Goal: Information Seeking & Learning: Check status

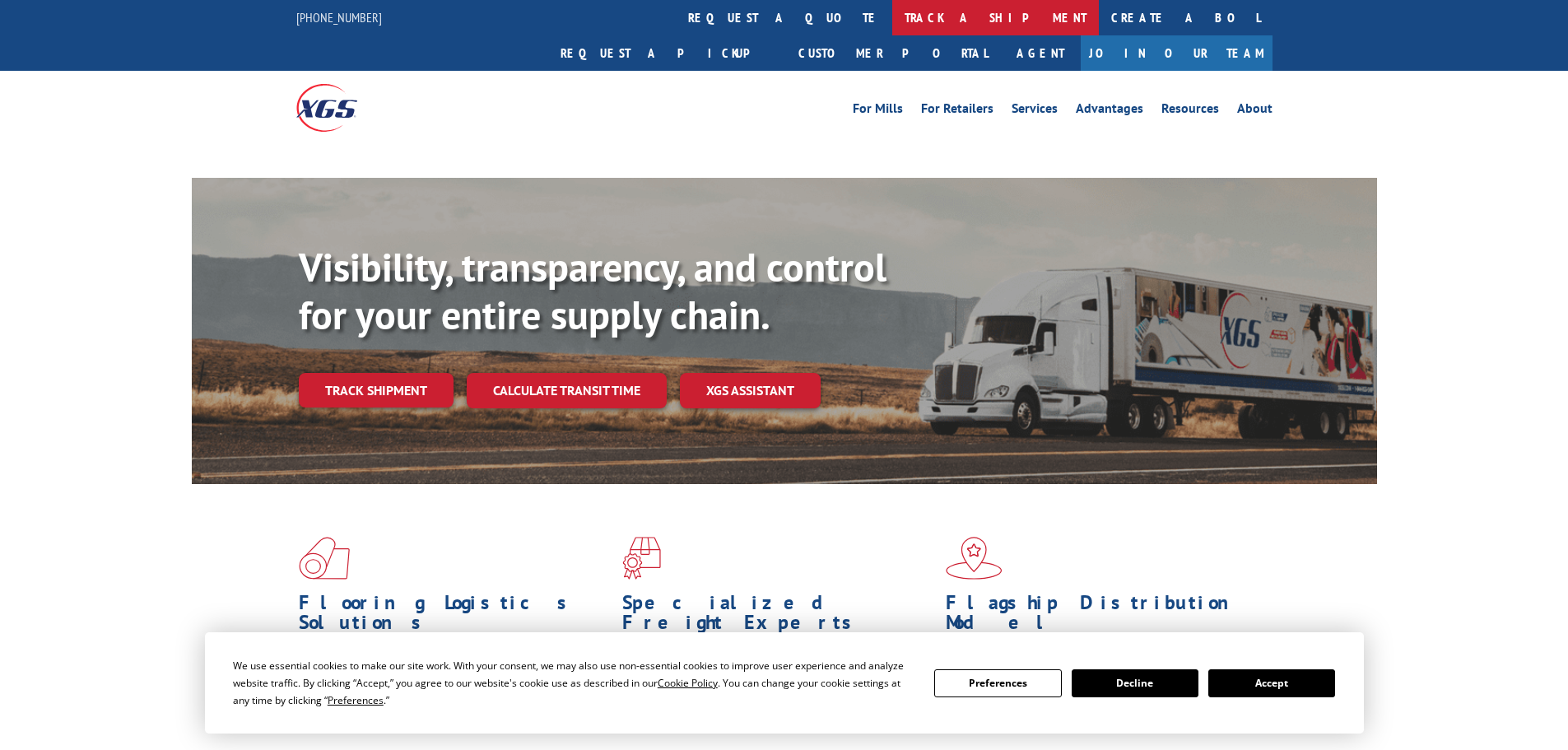
click at [892, 12] on link "track a shipment" at bounding box center [995, 17] width 207 height 36
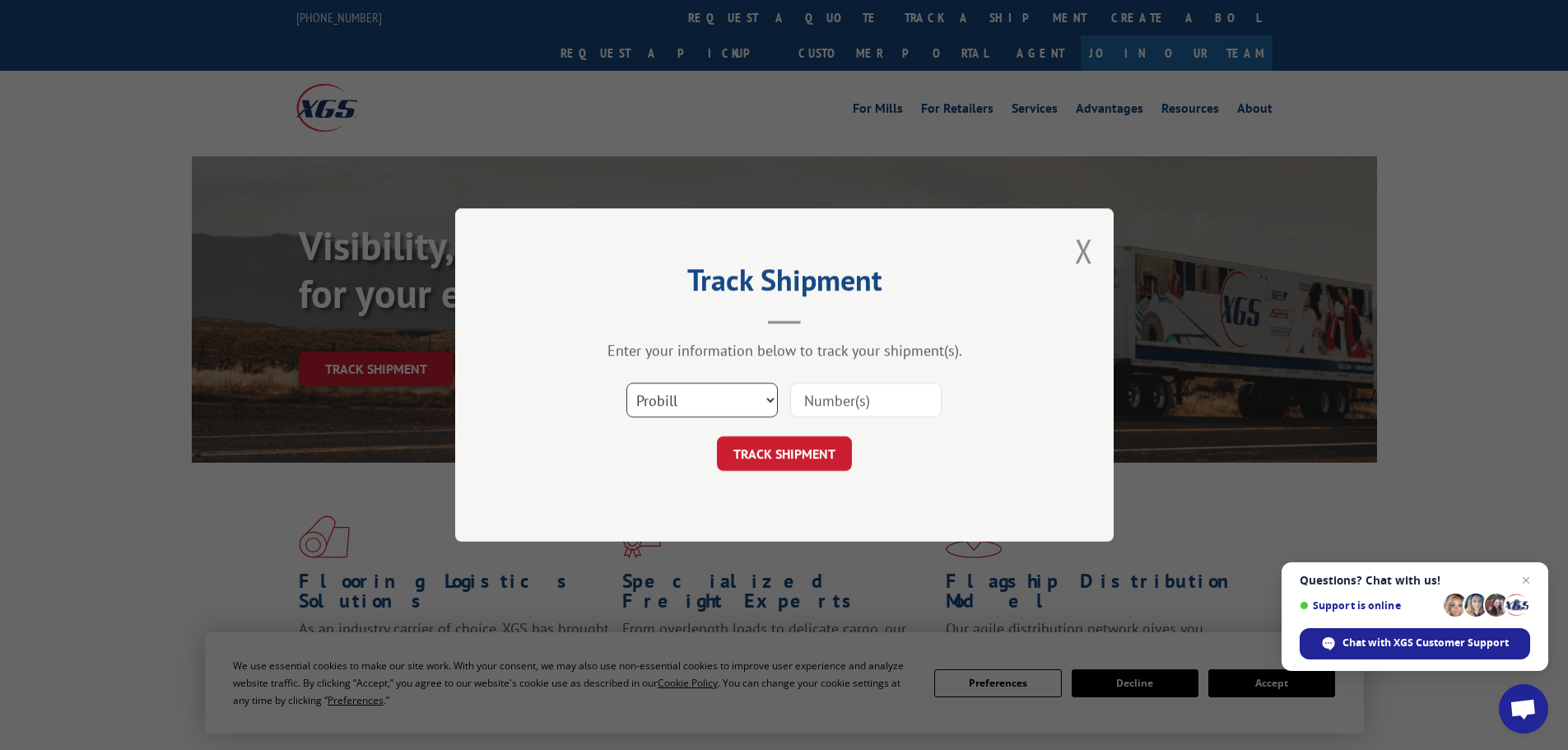
click at [707, 403] on select "Select category... Probill BOL PO" at bounding box center [702, 401] width 151 height 35
select select "po"
click at [627, 383] on select "Select category... Probill BOL PO" at bounding box center [702, 401] width 151 height 35
click at [849, 404] on input at bounding box center [865, 401] width 151 height 35
paste input "09527685"
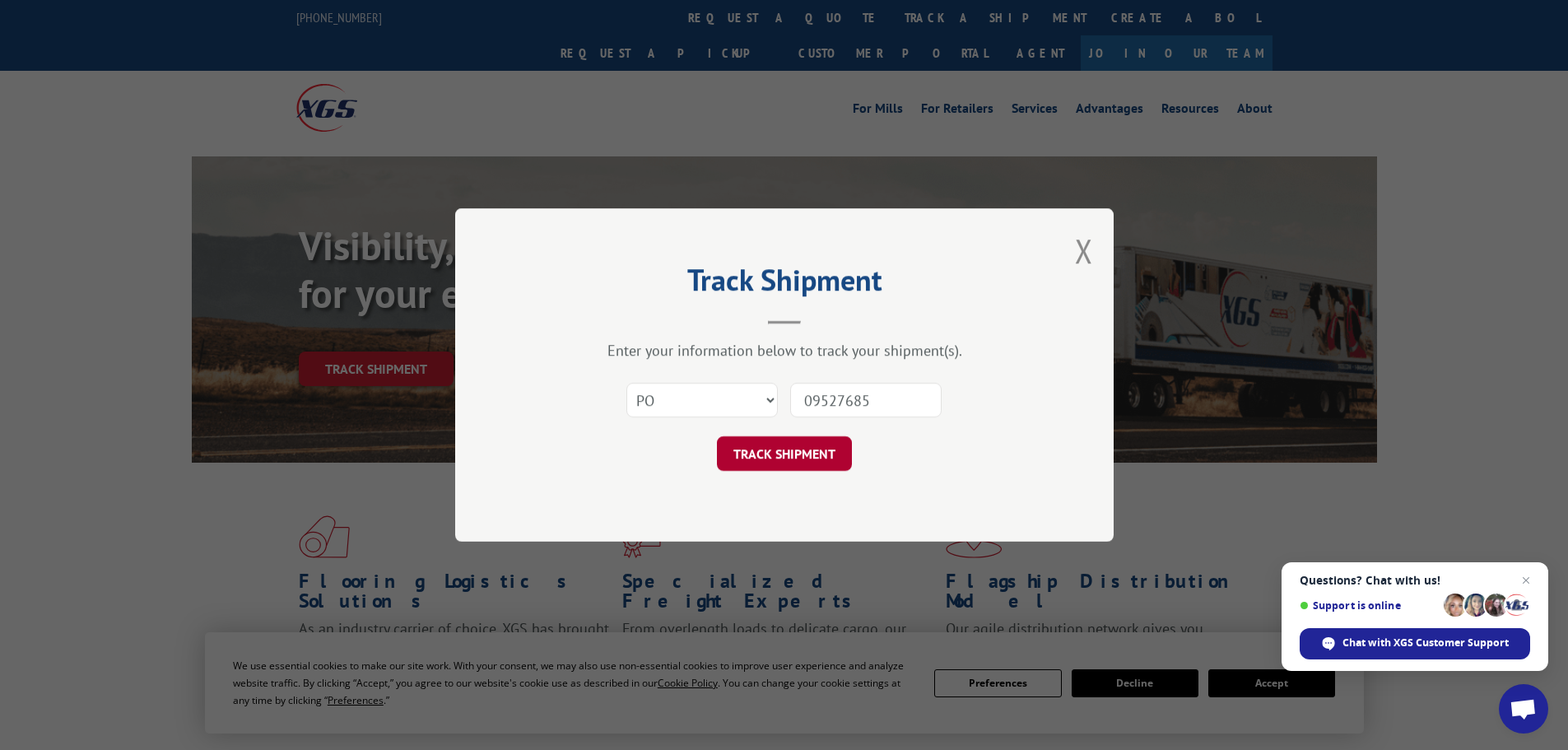
type input "09527685"
click at [811, 441] on button "TRACK SHIPMENT" at bounding box center [784, 453] width 135 height 35
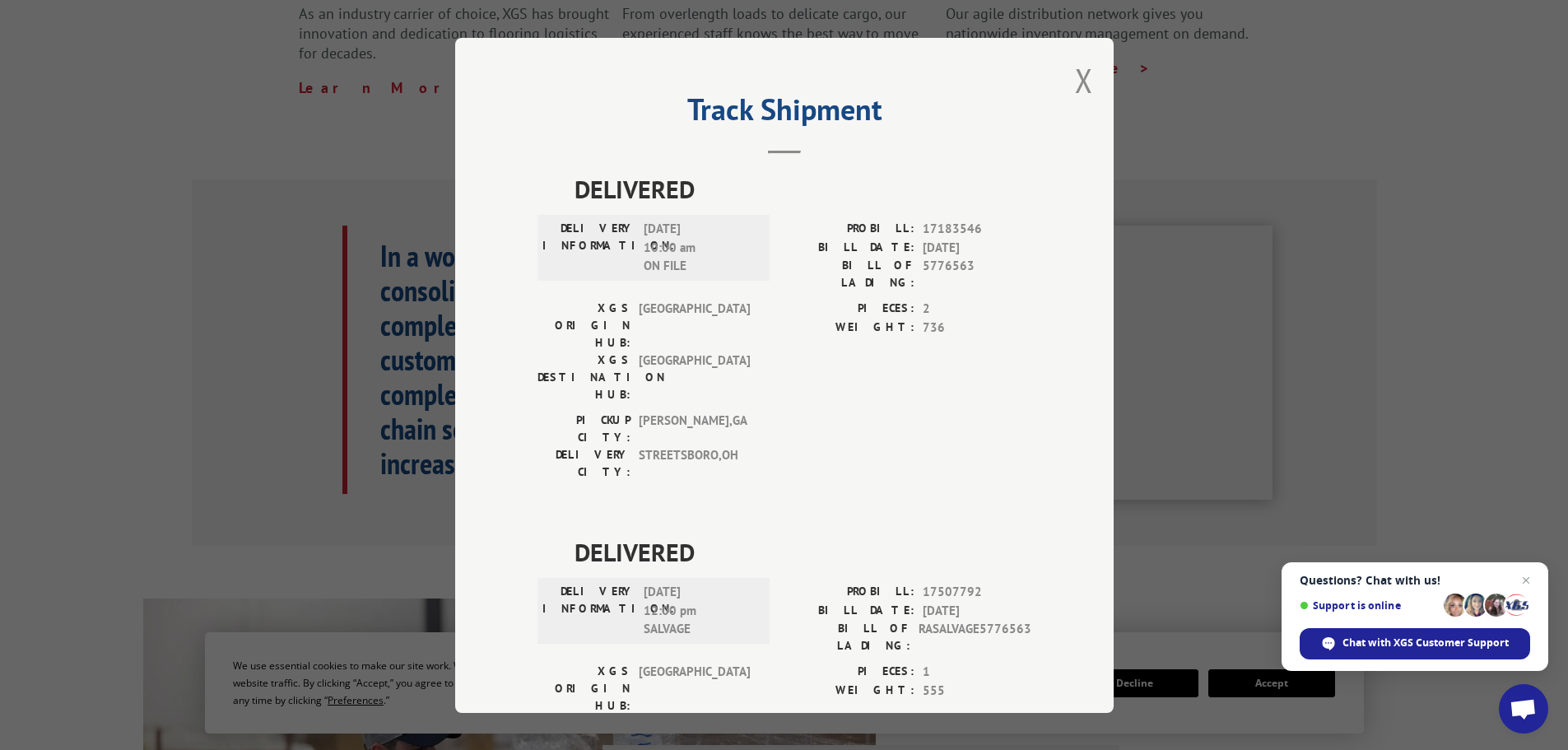
scroll to position [577, 0]
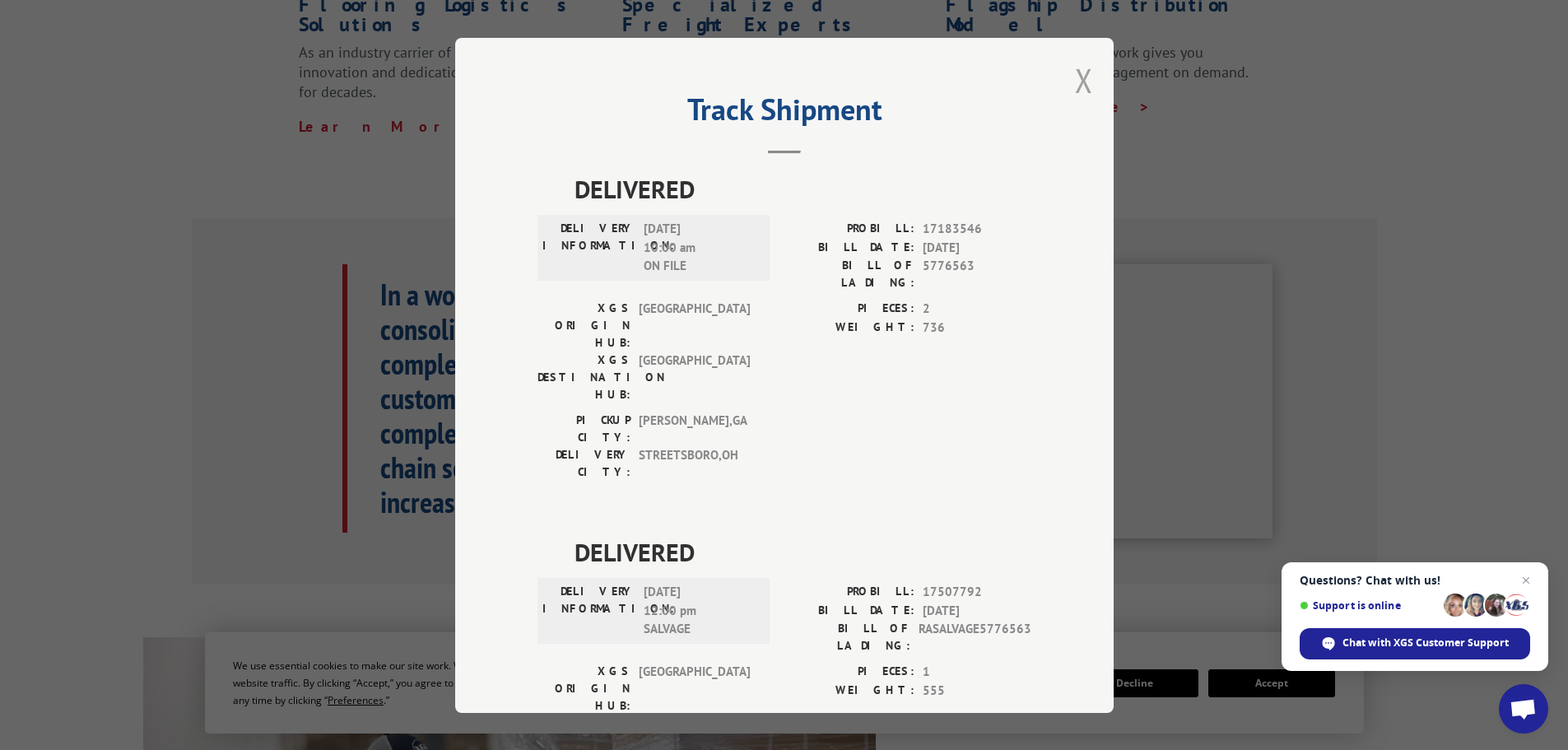
click at [1077, 95] on button "Close modal" at bounding box center [1084, 80] width 18 height 43
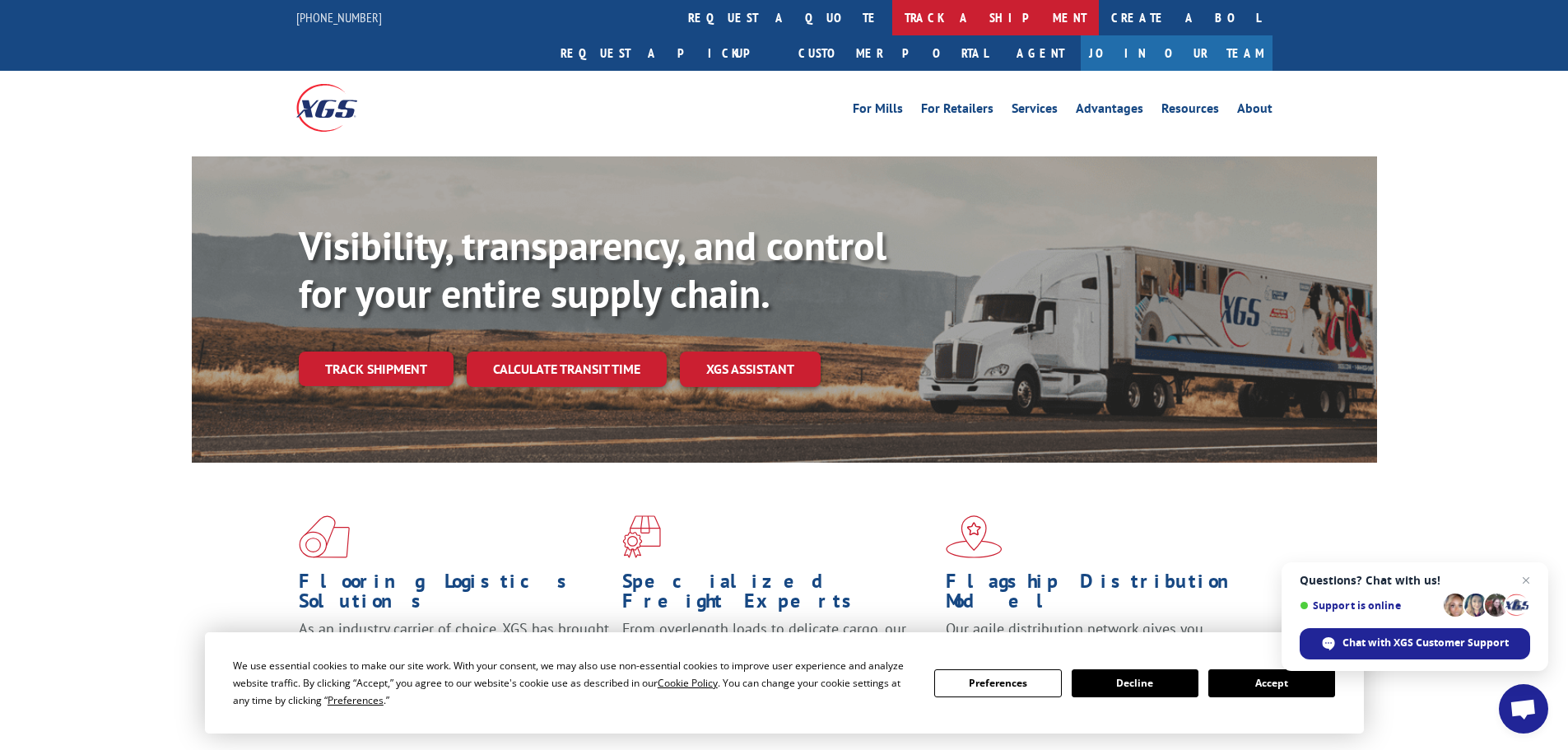
click at [892, 14] on link "track a shipment" at bounding box center [995, 17] width 207 height 36
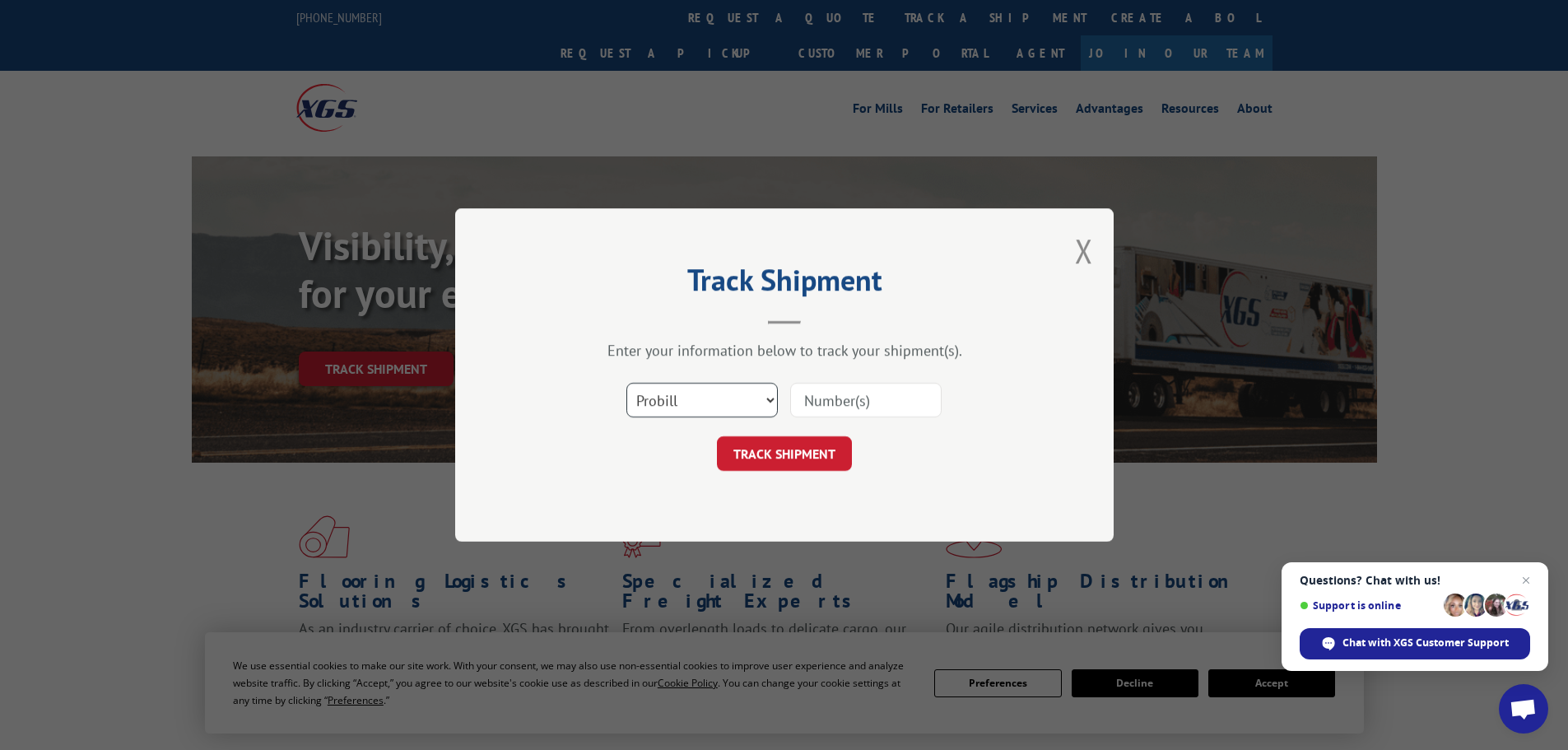
drag, startPoint x: 684, startPoint y: 394, endPoint x: 675, endPoint y: 413, distance: 21.0
click at [684, 394] on select "Select category... Probill BOL PO" at bounding box center [702, 401] width 151 height 35
select select "po"
click at [627, 383] on select "Select category... Probill BOL PO" at bounding box center [702, 401] width 151 height 35
click at [840, 392] on input at bounding box center [865, 401] width 151 height 35
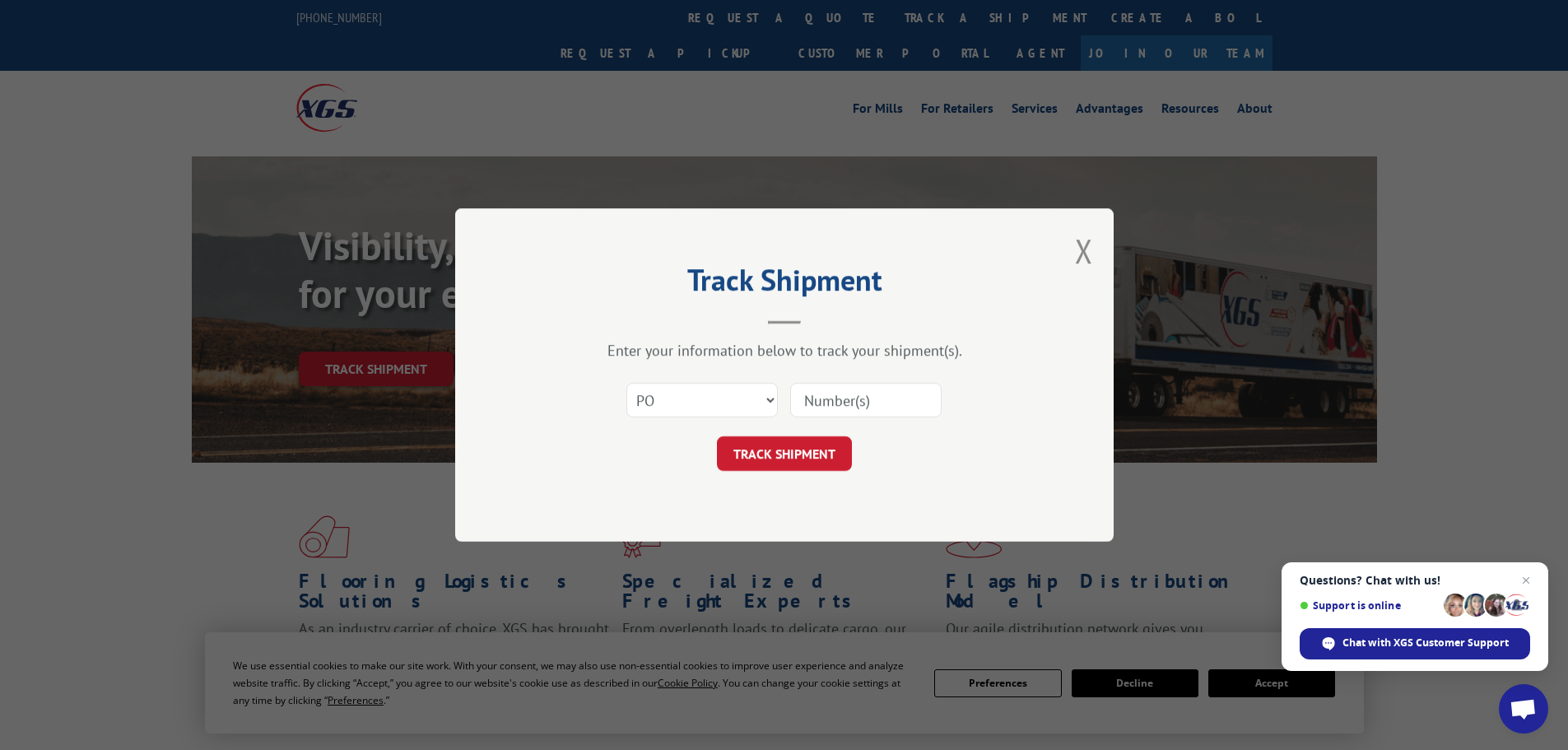
paste input "09527891"
type input "09527891"
click at [784, 452] on button "TRACK SHIPMENT" at bounding box center [784, 453] width 135 height 35
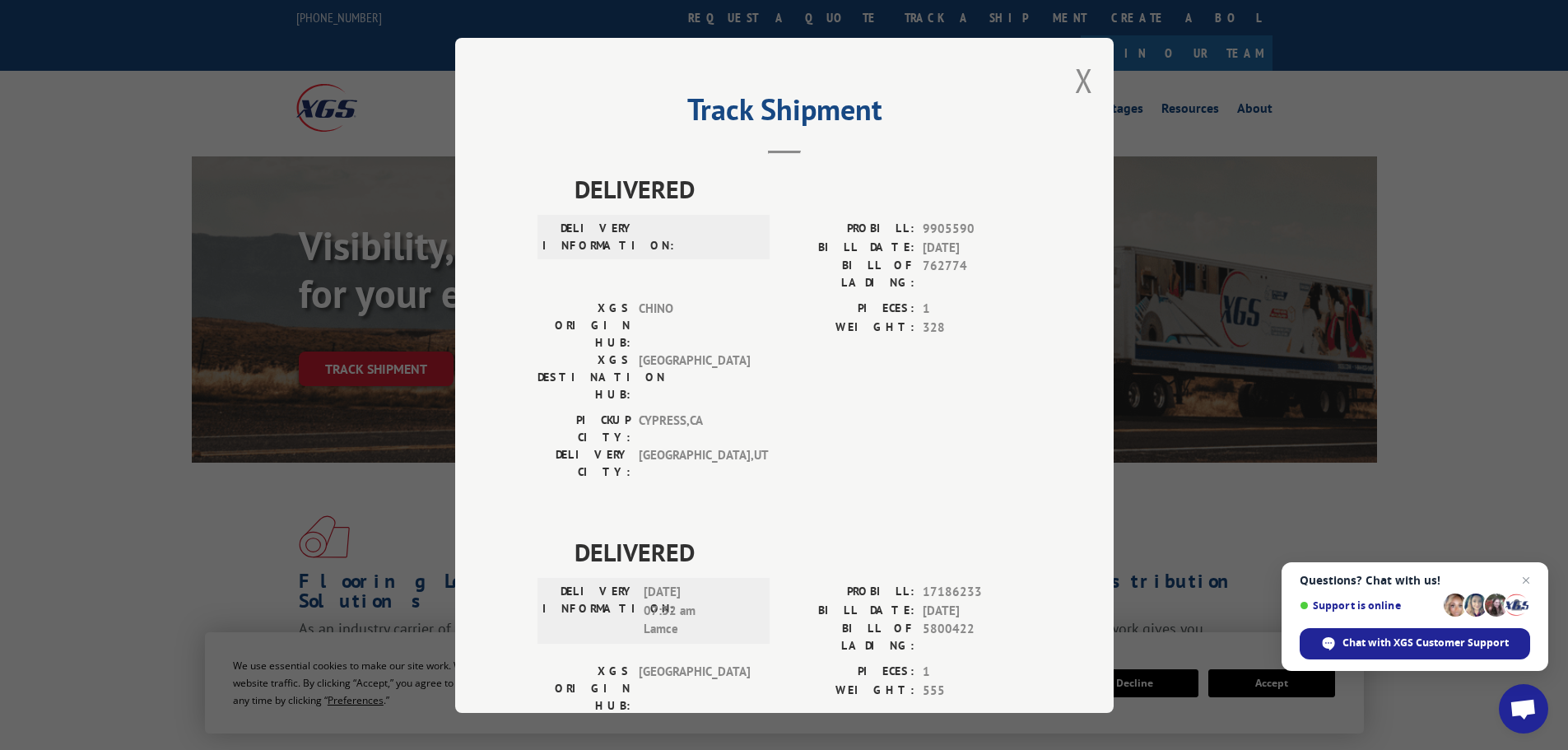
click at [663, 662] on span "[GEOGRAPHIC_DATA]" at bounding box center [694, 688] width 111 height 52
click at [1067, 83] on div "Track Shipment DELIVERED DELIVERY INFORMATION: PROBILL: 9905590 BILL DATE: [DAT…" at bounding box center [784, 375] width 658 height 675
click at [1083, 89] on button "Close modal" at bounding box center [1084, 80] width 18 height 43
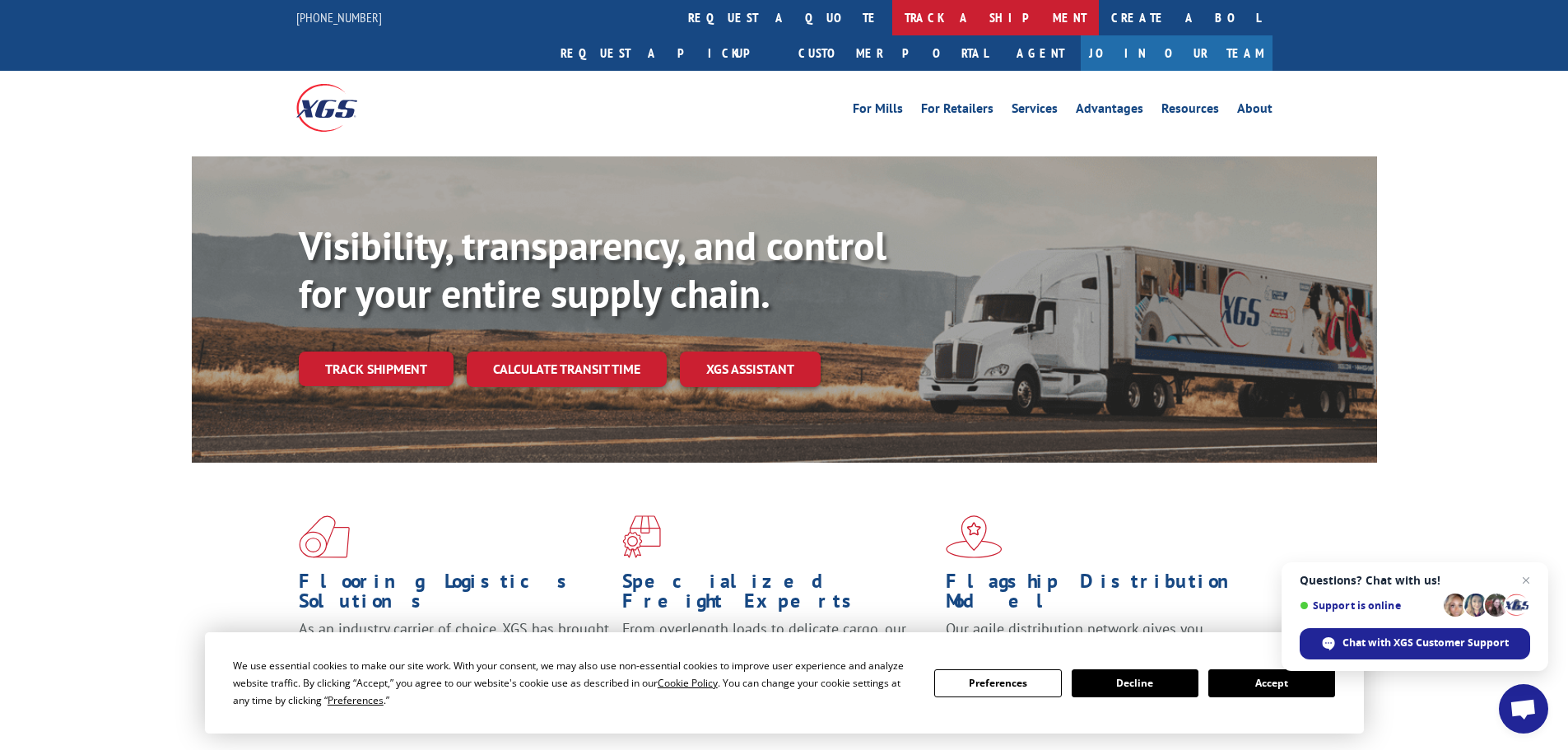
click at [892, 23] on link "track a shipment" at bounding box center [995, 17] width 207 height 36
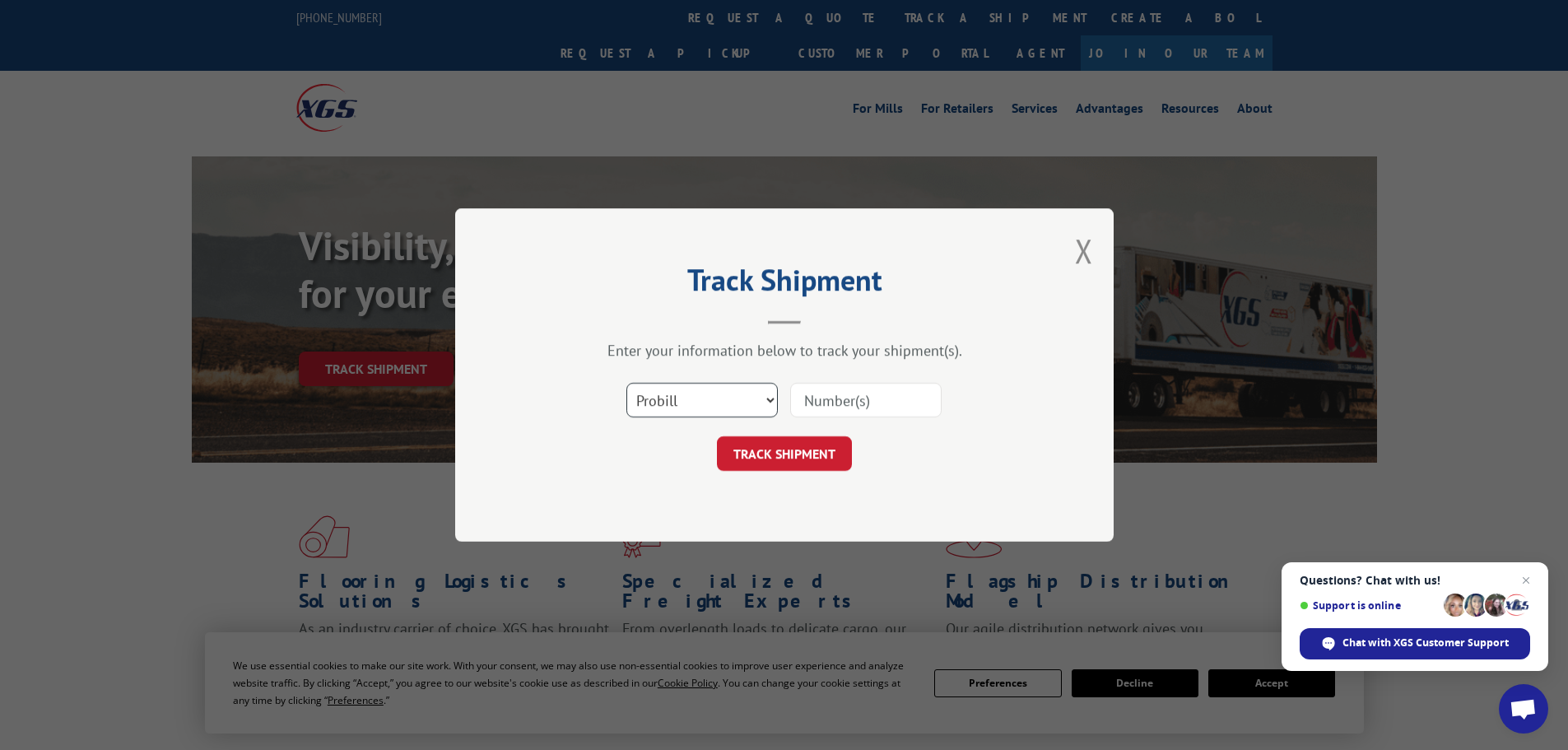
click at [716, 398] on select "Select category... Probill BOL PO" at bounding box center [702, 401] width 151 height 35
select select "po"
click at [627, 383] on select "Select category... Probill BOL PO" at bounding box center [702, 401] width 151 height 35
click at [852, 401] on input at bounding box center [865, 401] width 151 height 35
paste input "09527685"
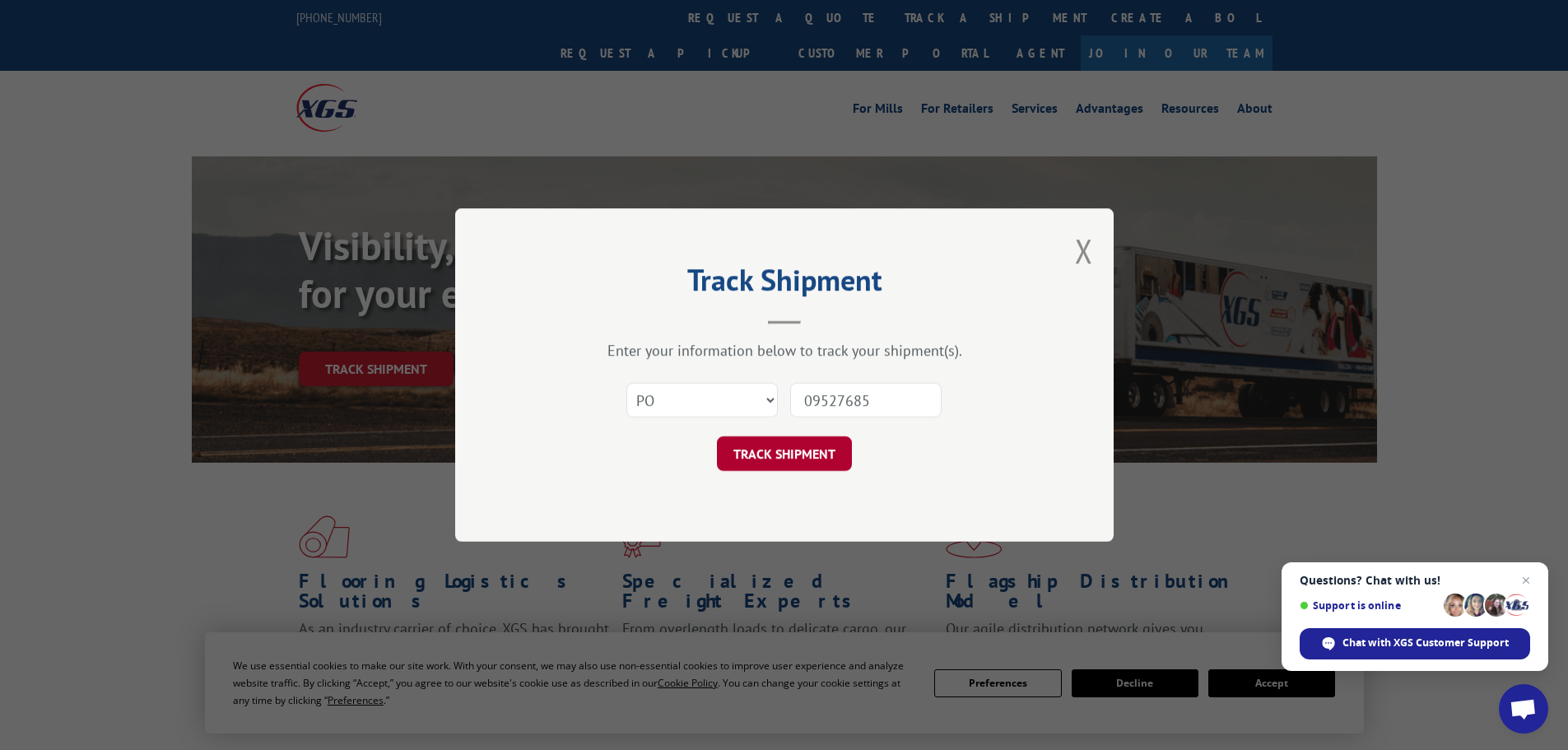
type input "09527685"
click at [799, 460] on button "TRACK SHIPMENT" at bounding box center [784, 453] width 135 height 35
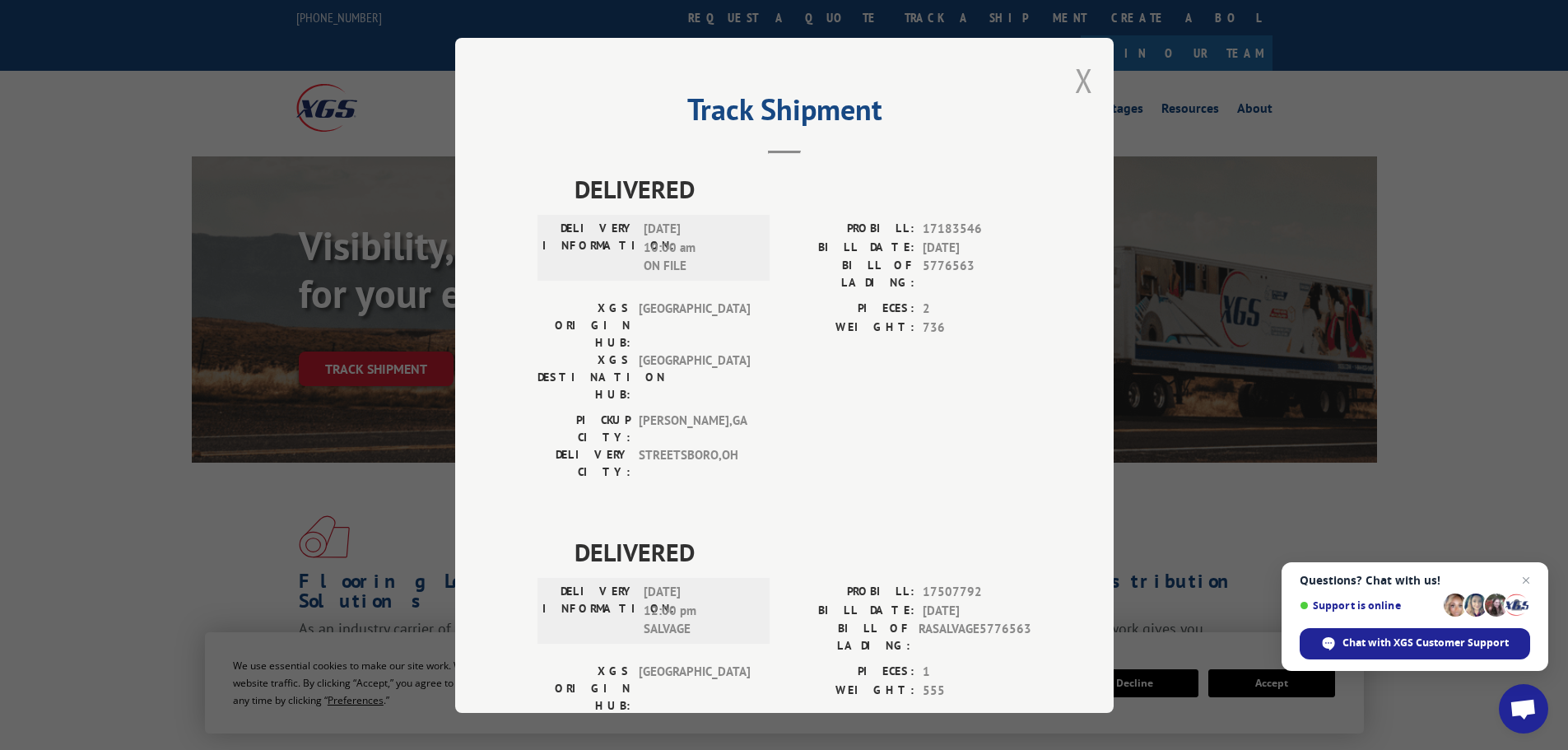
click at [1082, 83] on button "Close modal" at bounding box center [1084, 80] width 18 height 43
